Goal: Task Accomplishment & Management: Use online tool/utility

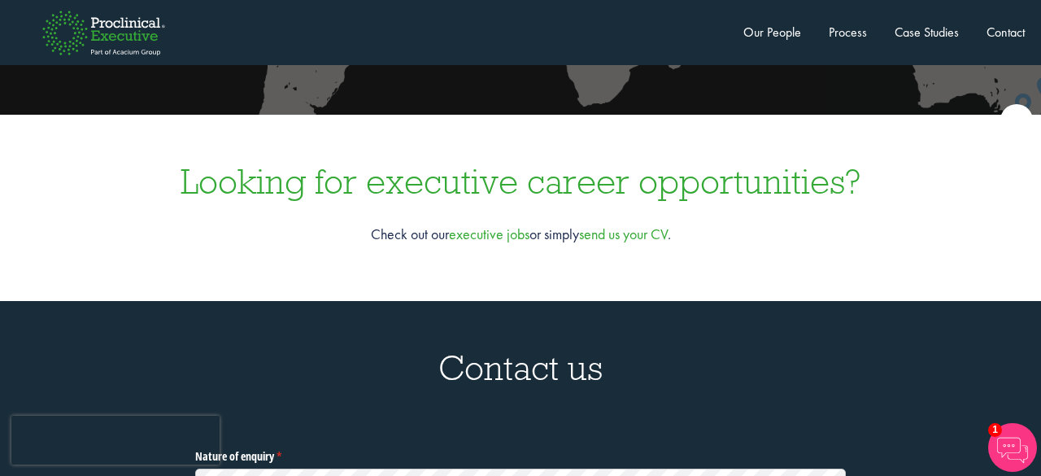
scroll to position [4761, 0]
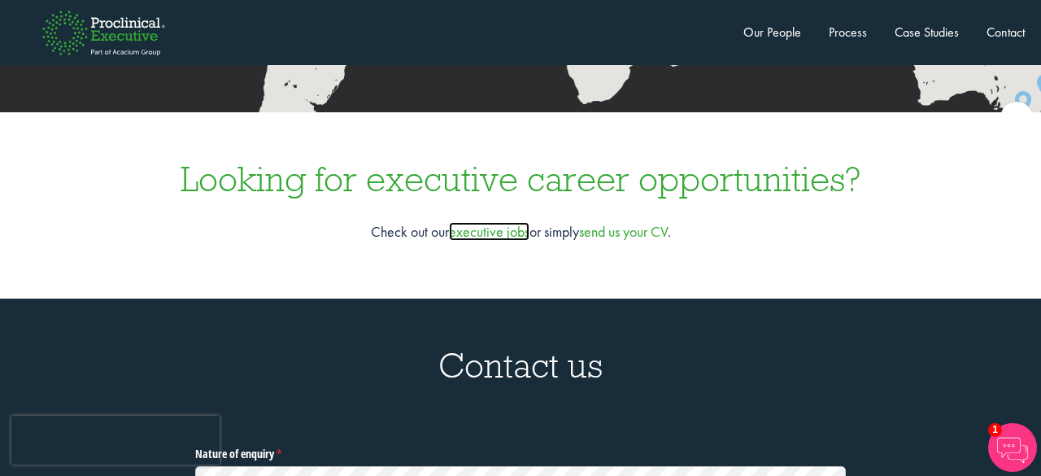
click at [485, 222] on link "executive jobs" at bounding box center [489, 231] width 81 height 19
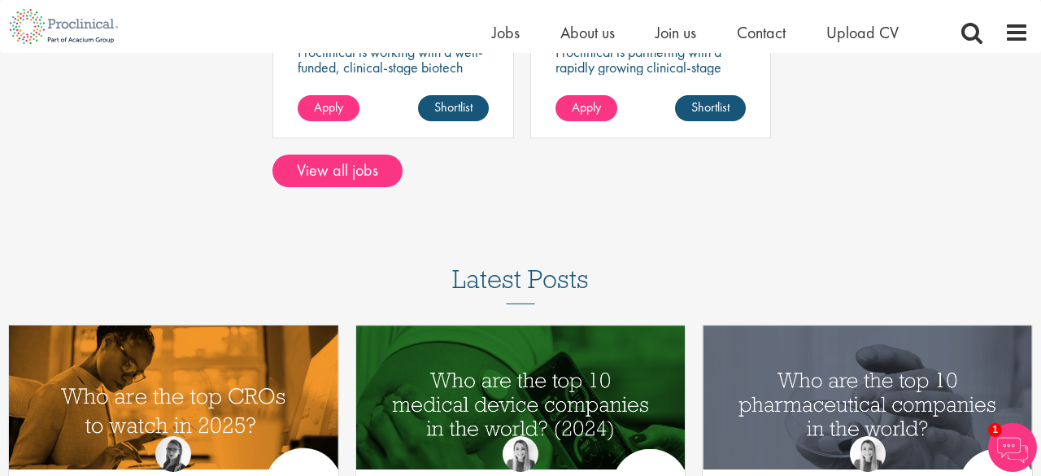
scroll to position [1156, 0]
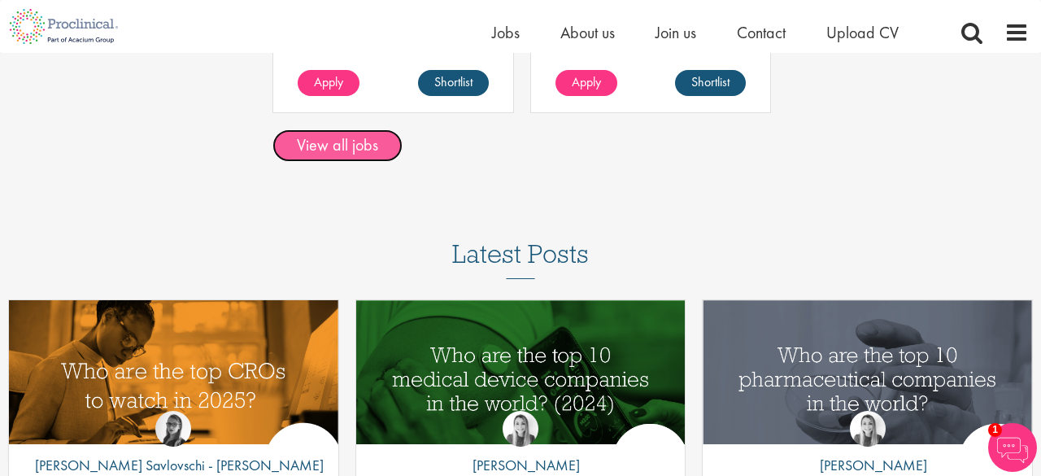
click at [325, 153] on link "View all jobs" at bounding box center [337, 145] width 130 height 33
